Goal: Information Seeking & Learning: Compare options

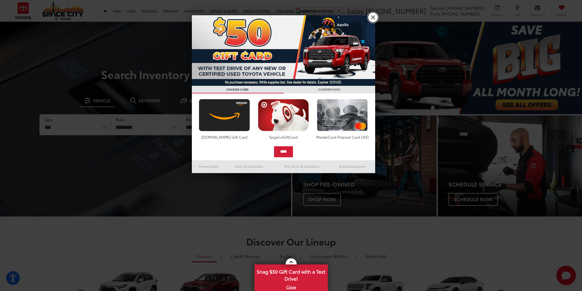
click at [375, 16] on link "X" at bounding box center [373, 17] width 10 height 10
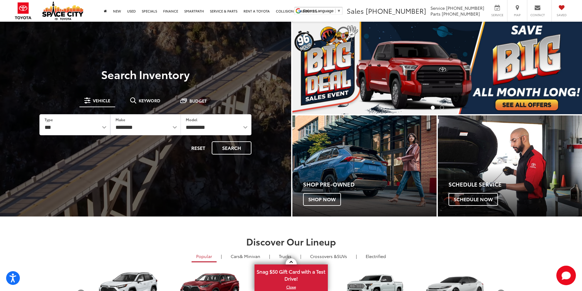
click at [397, 60] on img "carousel slide number 1 of 2" at bounding box center [438, 68] width 290 height 93
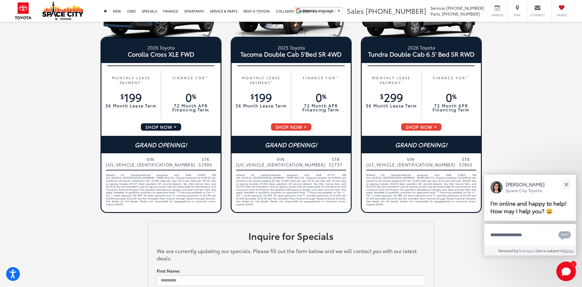
scroll to position [275, 0]
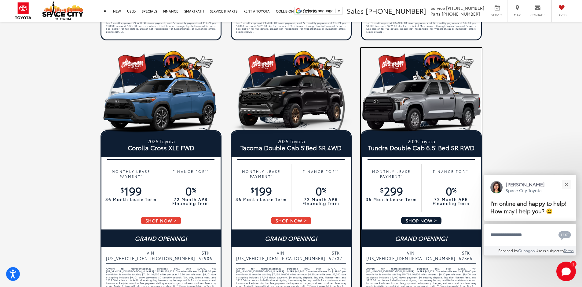
click at [398, 101] on img at bounding box center [421, 104] width 121 height 61
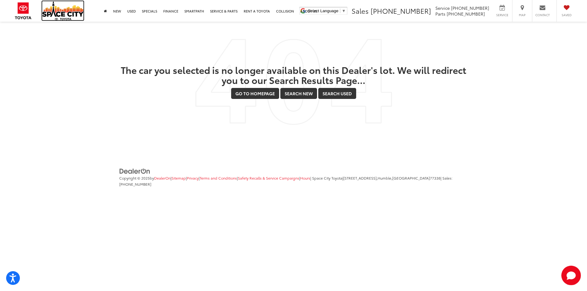
click at [60, 15] on img at bounding box center [62, 10] width 41 height 19
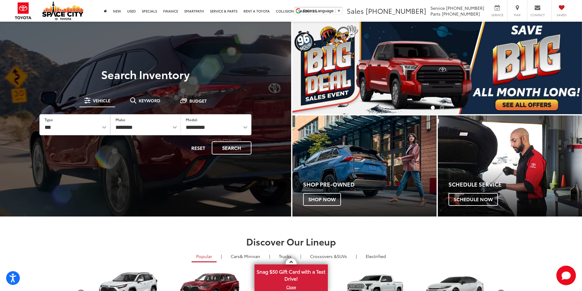
click at [444, 107] on li "Go to slide number 2." at bounding box center [442, 108] width 4 height 4
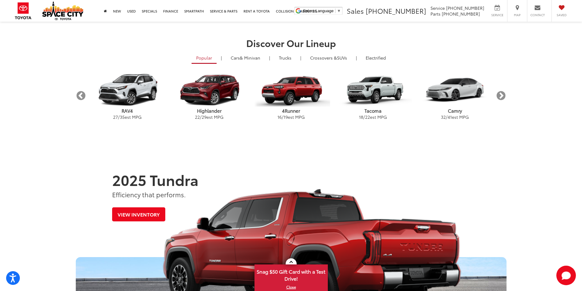
scroll to position [214, 0]
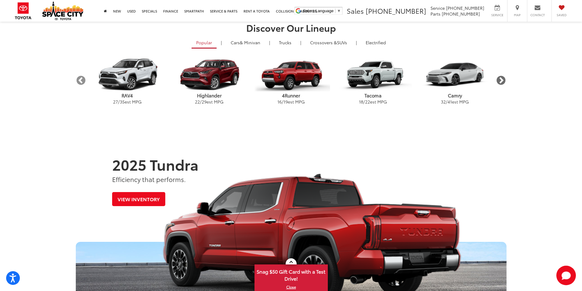
click at [501, 78] on button "Next" at bounding box center [501, 80] width 11 height 11
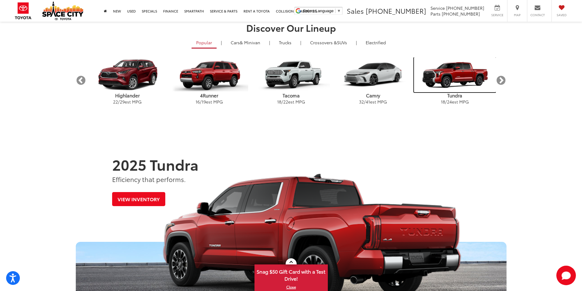
click at [438, 70] on img "carousel" at bounding box center [455, 74] width 82 height 35
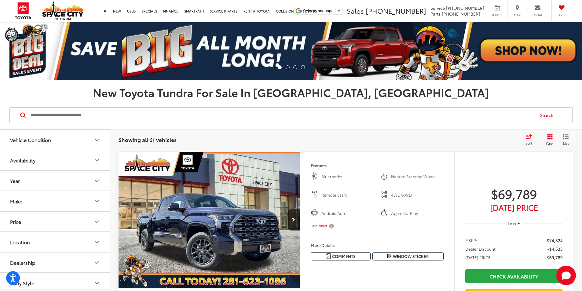
click at [526, 138] on icon "Select sort value" at bounding box center [529, 136] width 7 height 5
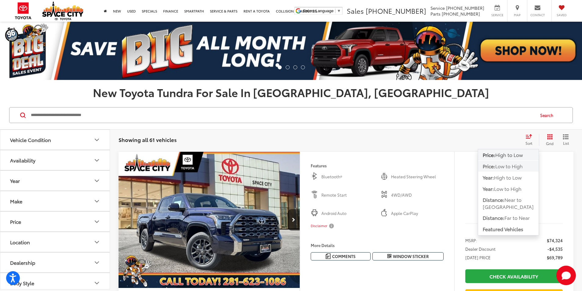
click at [508, 170] on span "Low to High" at bounding box center [510, 166] width 28 height 7
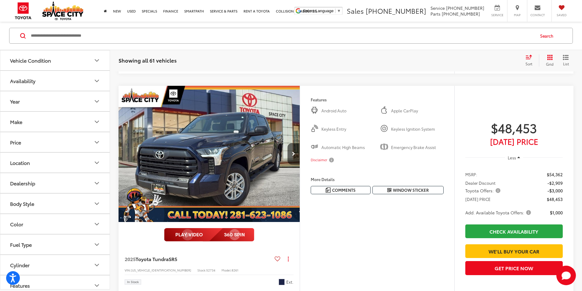
scroll to position [245, 0]
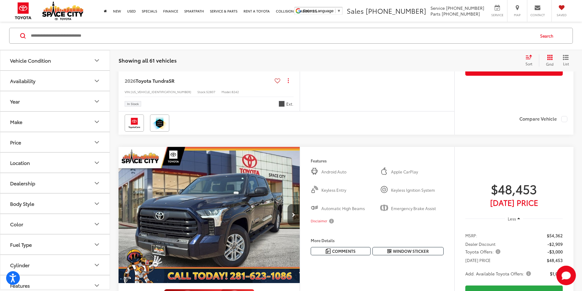
drag, startPoint x: 385, startPoint y: 133, endPoint x: 382, endPoint y: 130, distance: 3.7
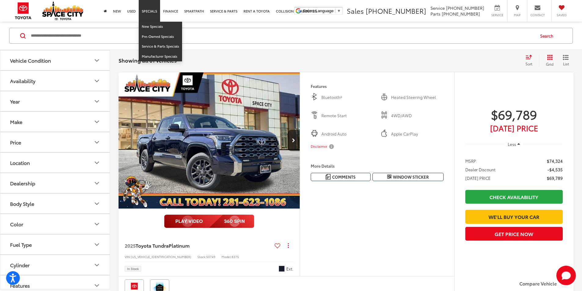
click at [150, 10] on link "Specials" at bounding box center [149, 11] width 21 height 22
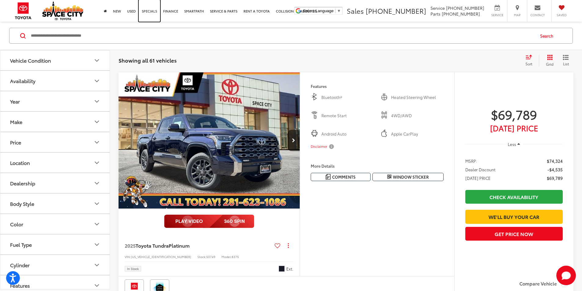
click at [150, 10] on link "Specials" at bounding box center [149, 11] width 21 height 22
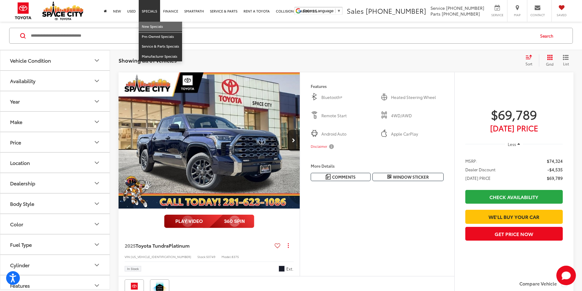
click at [156, 26] on link "New Specials" at bounding box center [160, 27] width 43 height 10
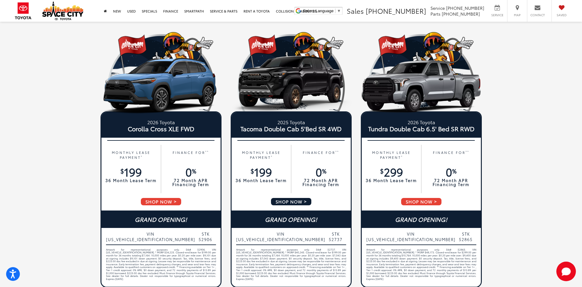
scroll to position [298, 0]
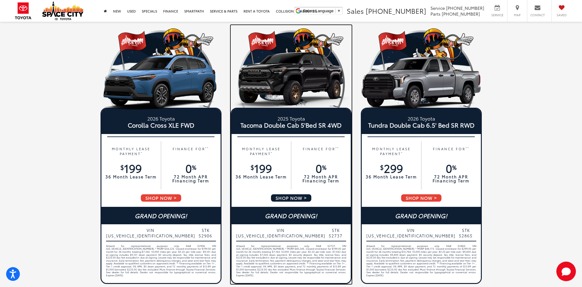
click at [299, 195] on span "SHOP NOW" at bounding box center [292, 198] width 42 height 9
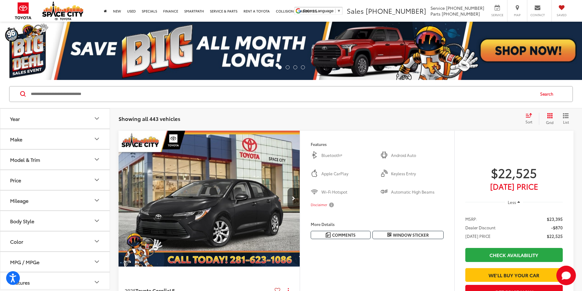
click at [61, 141] on button "Make" at bounding box center [55, 139] width 110 height 20
click at [90, 201] on button "Model & Trim" at bounding box center [55, 199] width 110 height 20
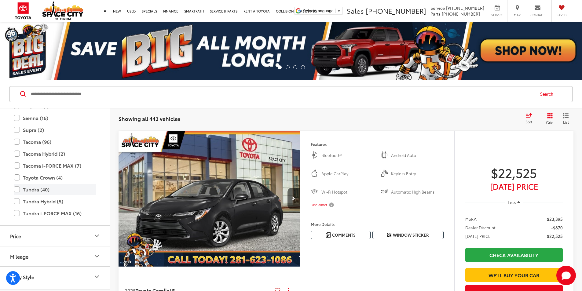
scroll to position [333, 0]
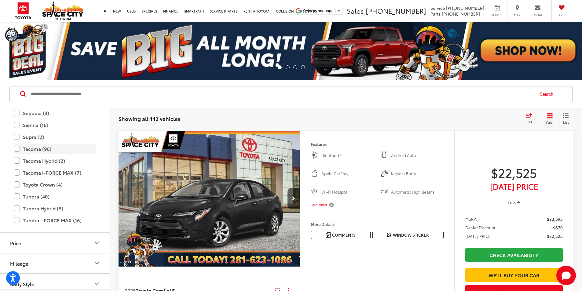
click at [31, 150] on label "Tacoma (96)" at bounding box center [55, 149] width 83 height 11
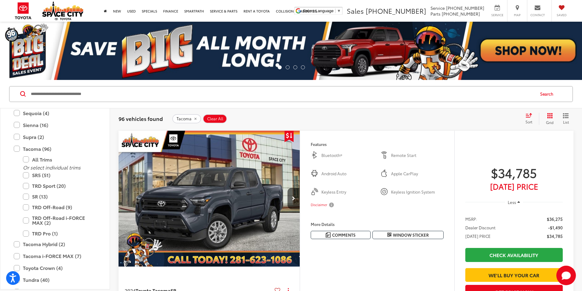
click at [400, 105] on div "Search" at bounding box center [291, 94] width 582 height 28
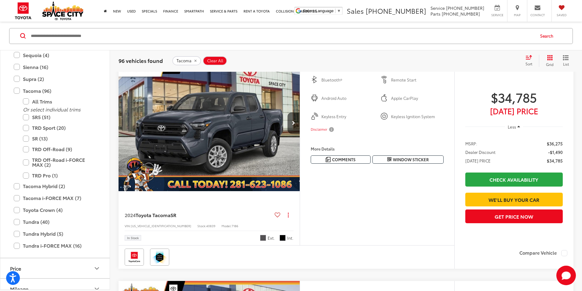
scroll to position [92, 0]
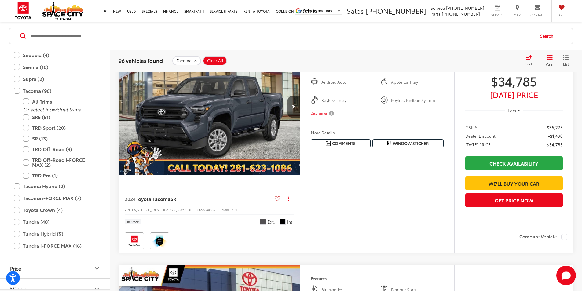
drag, startPoint x: 353, startPoint y: 97, endPoint x: 360, endPoint y: 57, distance: 41.2
click at [360, 57] on div "Tacoma Clear All + 0" at bounding box center [346, 60] width 348 height 9
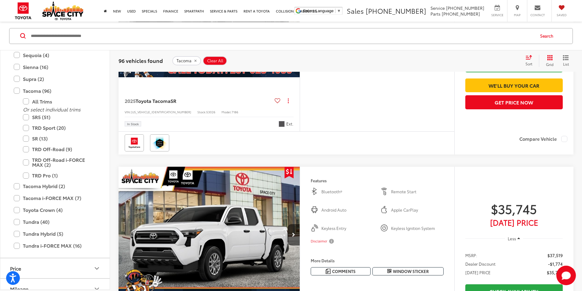
scroll to position [612, 0]
